Goal: Information Seeking & Learning: Learn about a topic

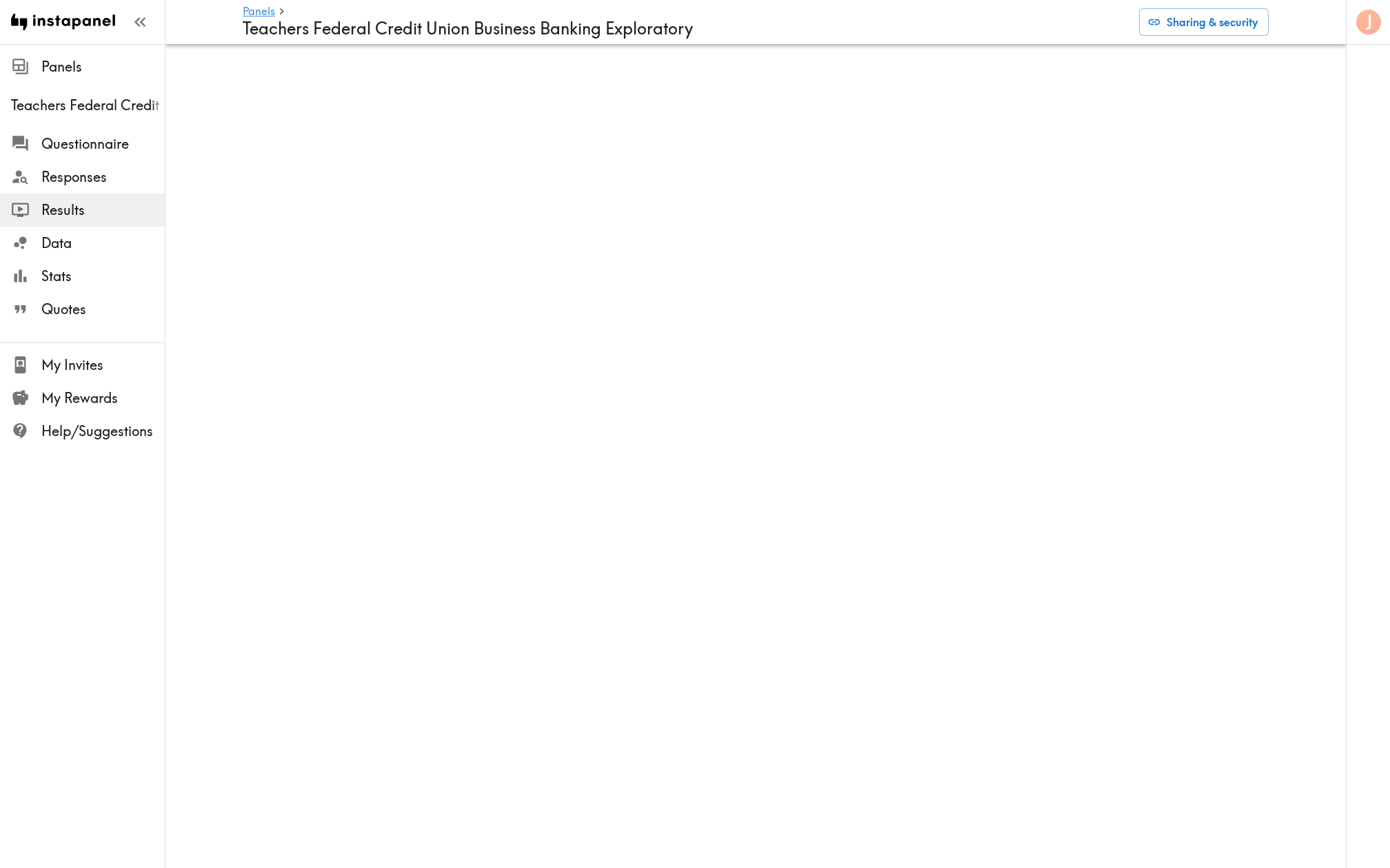
click at [1295, 14] on div "Panels Teachers Federal Credit Union Business Banking Exploratory Sharing & sec…" at bounding box center [755, 22] width 1180 height 44
